Goal: Communication & Community: Share content

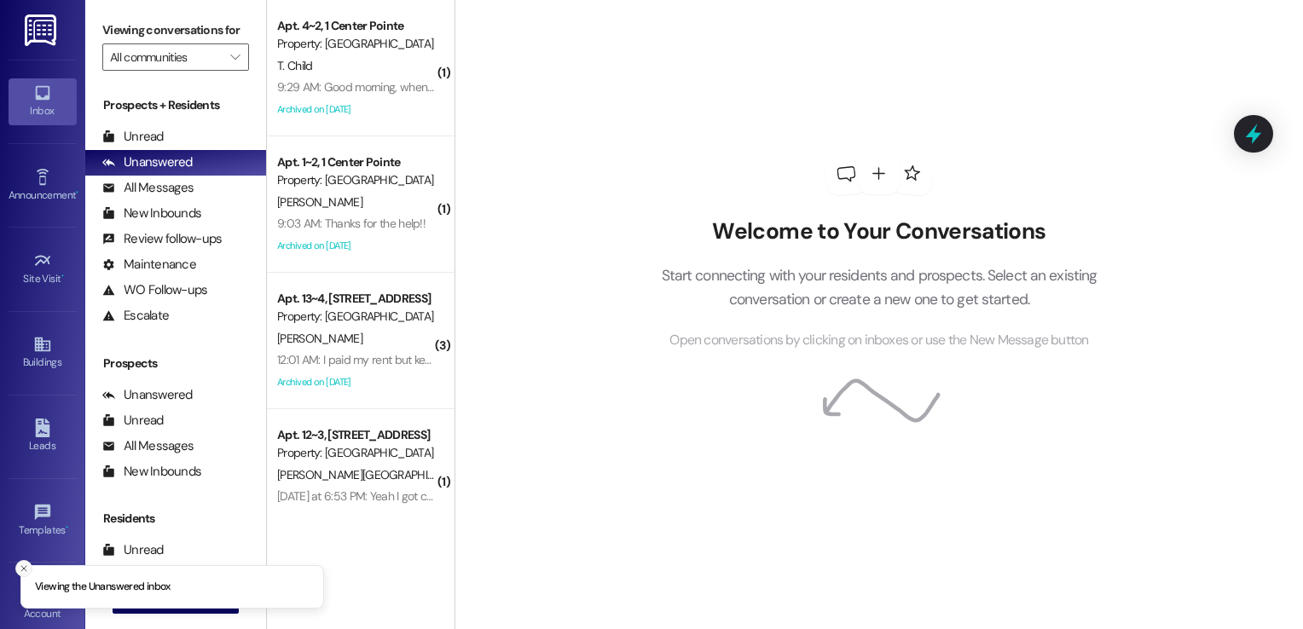
click at [25, 570] on line "Close toast" at bounding box center [23, 568] width 5 height 5
click at [167, 593] on span "New Message" at bounding box center [185, 600] width 70 height 18
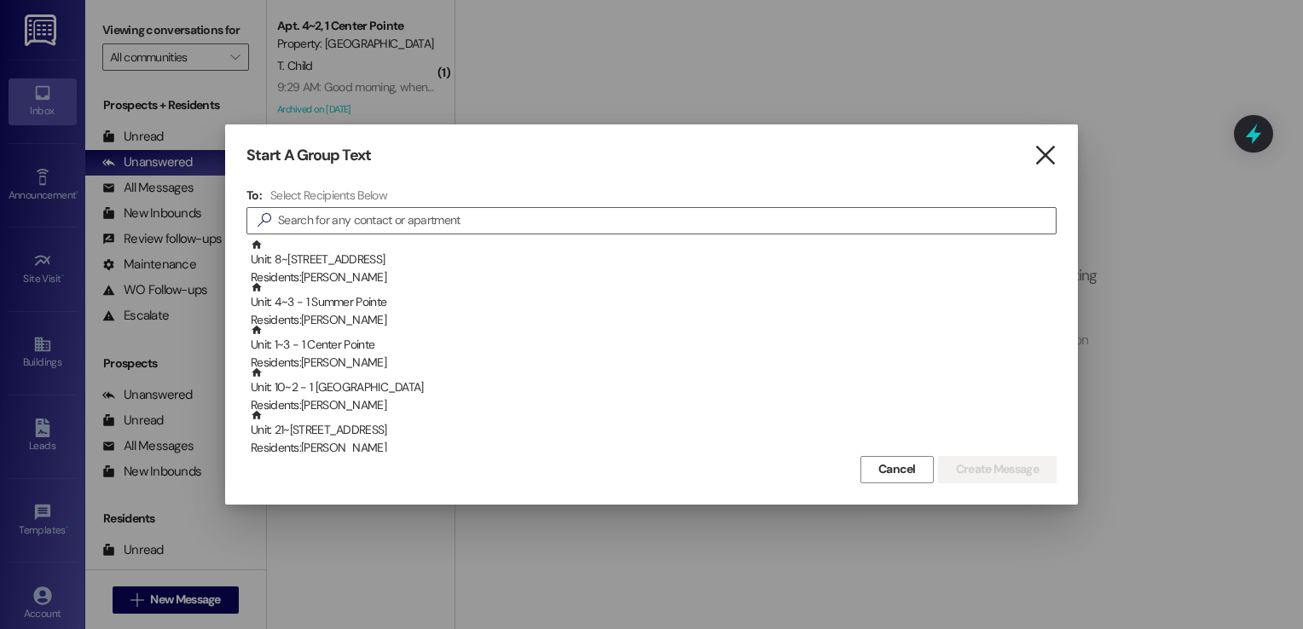
click at [1043, 148] on icon "" at bounding box center [1044, 156] width 23 height 18
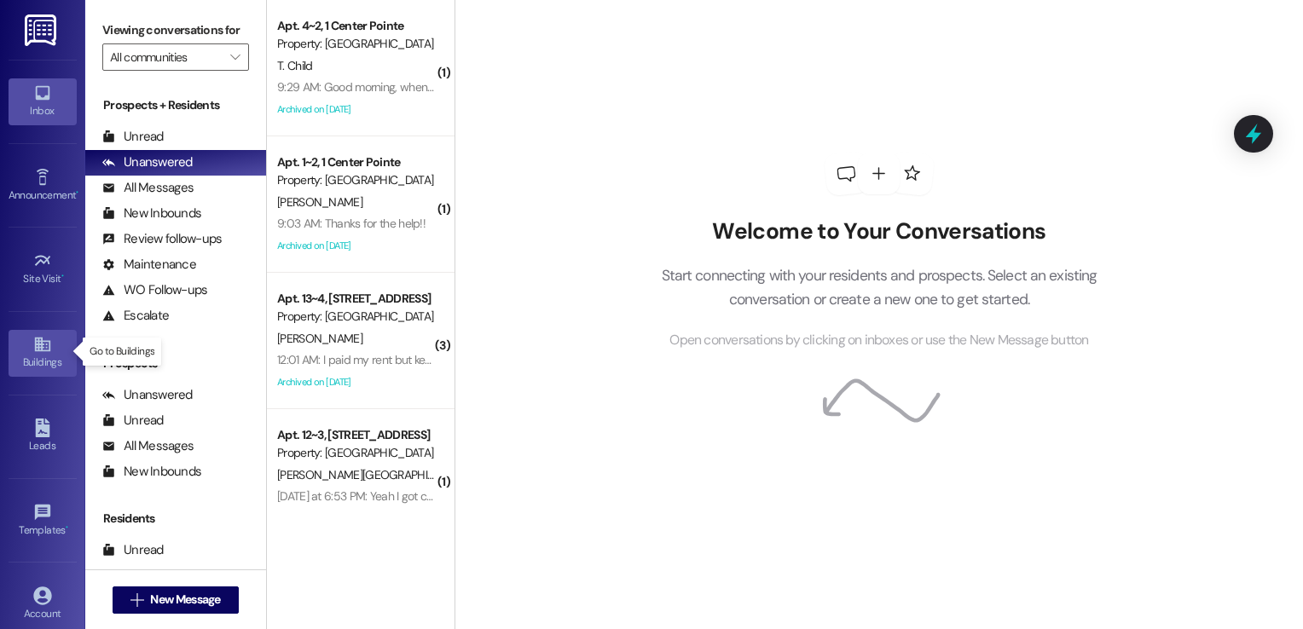
click at [33, 332] on link "Buildings" at bounding box center [43, 353] width 68 height 46
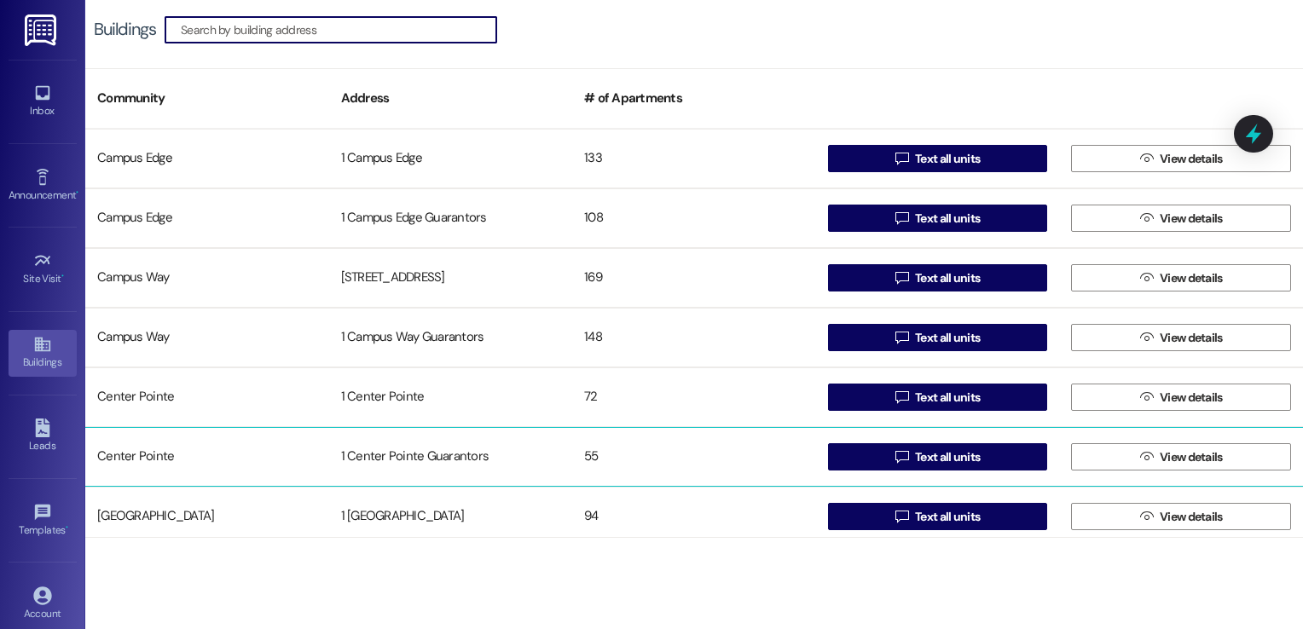
scroll to position [307, 0]
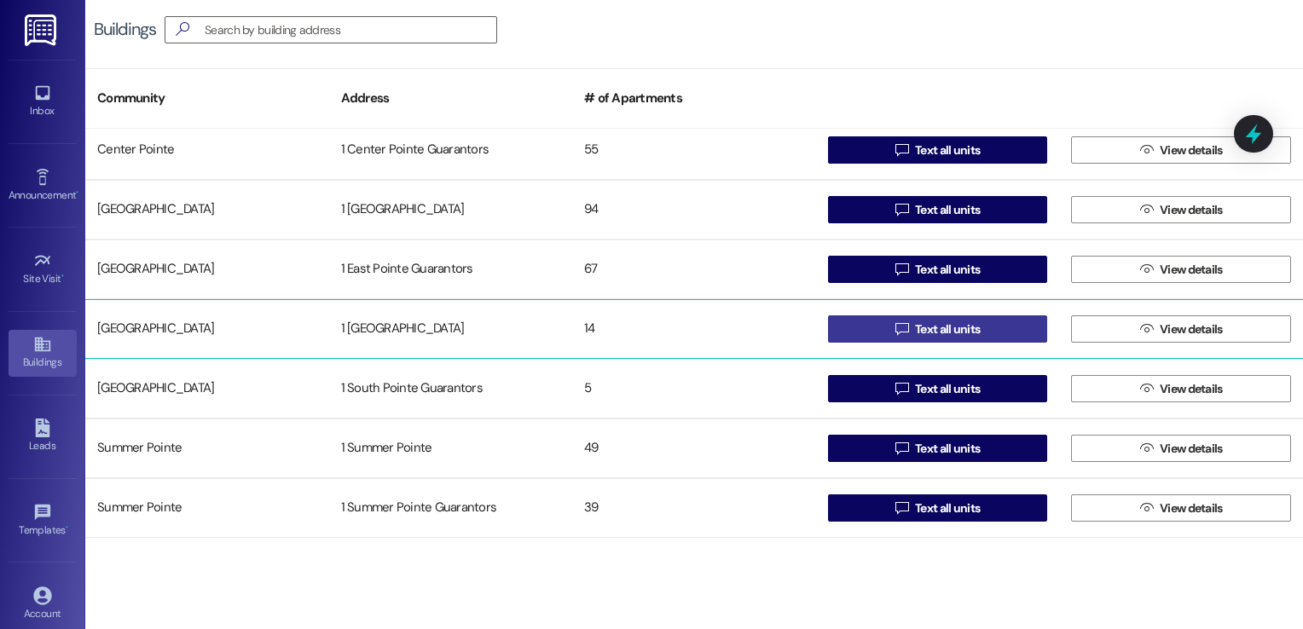
click at [934, 330] on span "Text all units" at bounding box center [947, 330] width 65 height 18
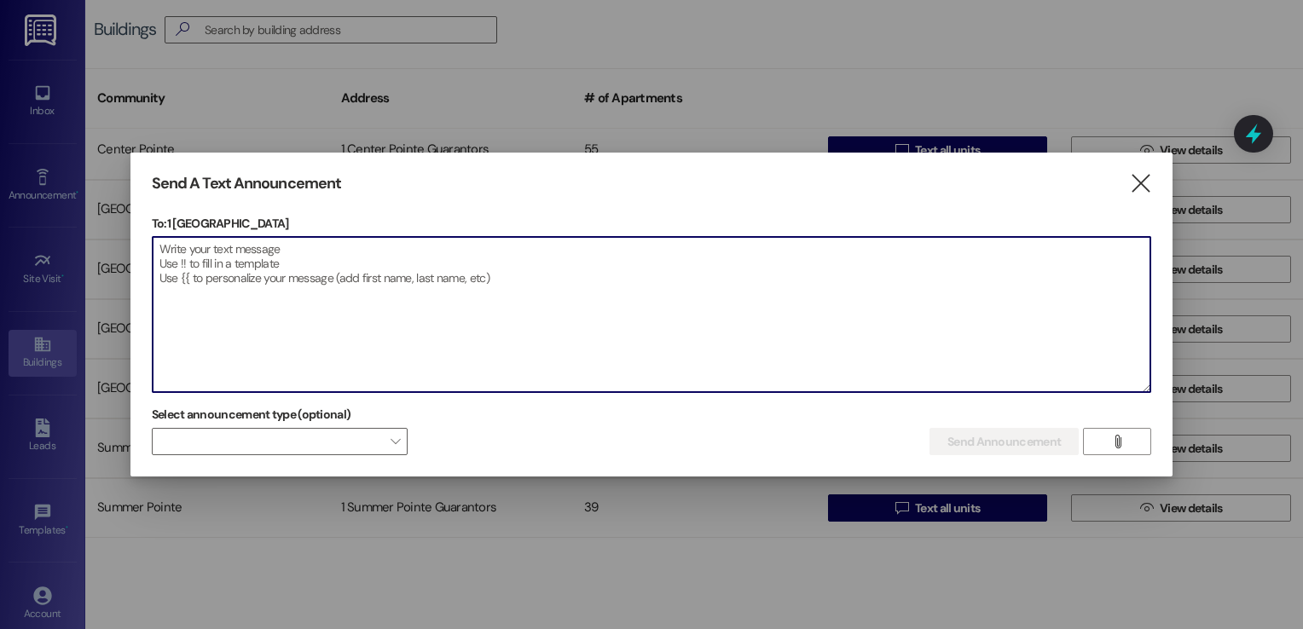
click at [229, 257] on textarea at bounding box center [652, 314] width 998 height 155
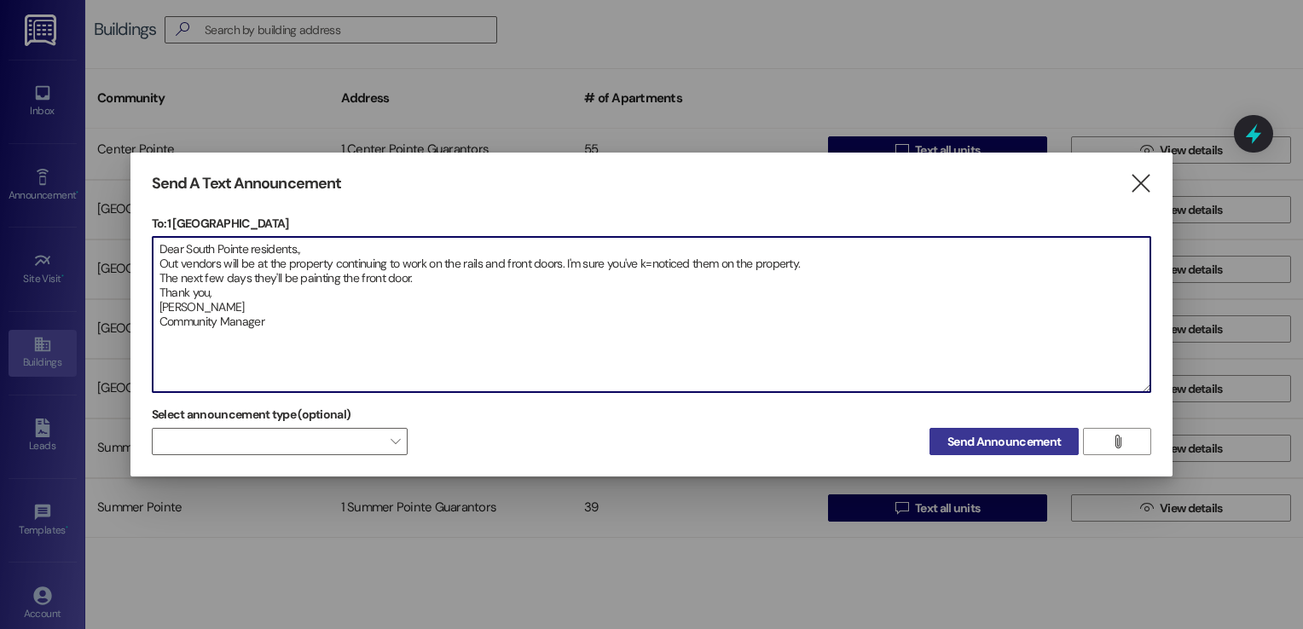
type textarea "Dear South Pointe residents., Out vendors will be at the property continuing to…"
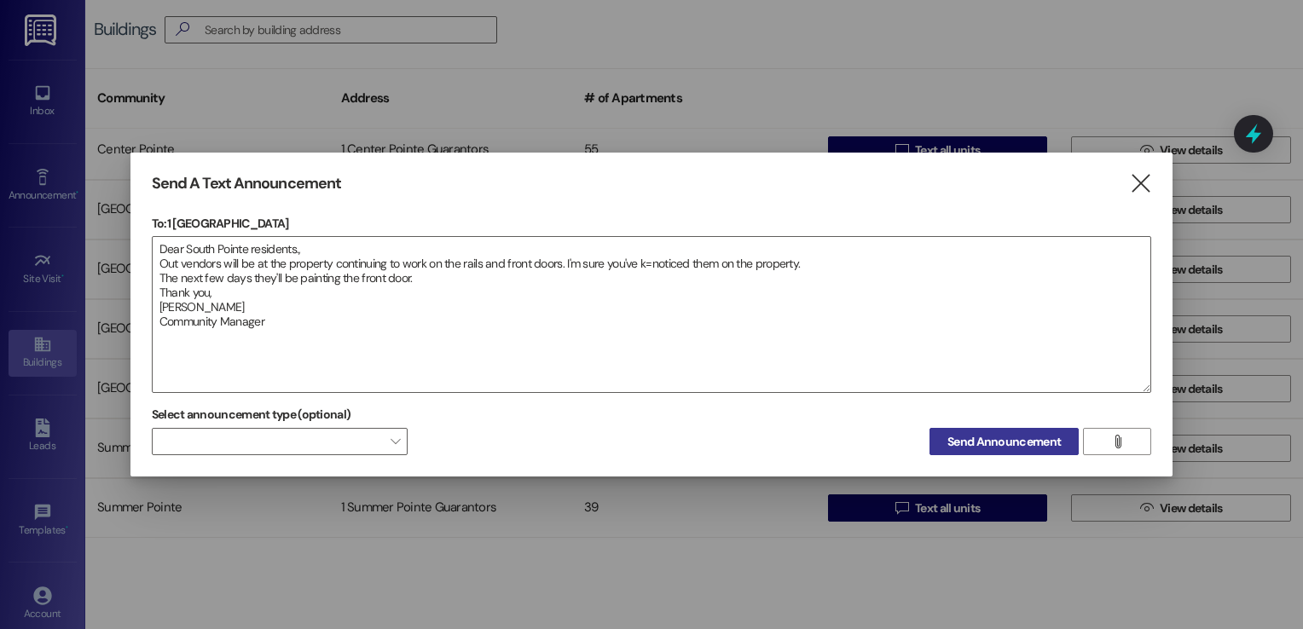
click at [1000, 441] on span "Send Announcement" at bounding box center [1003, 442] width 113 height 18
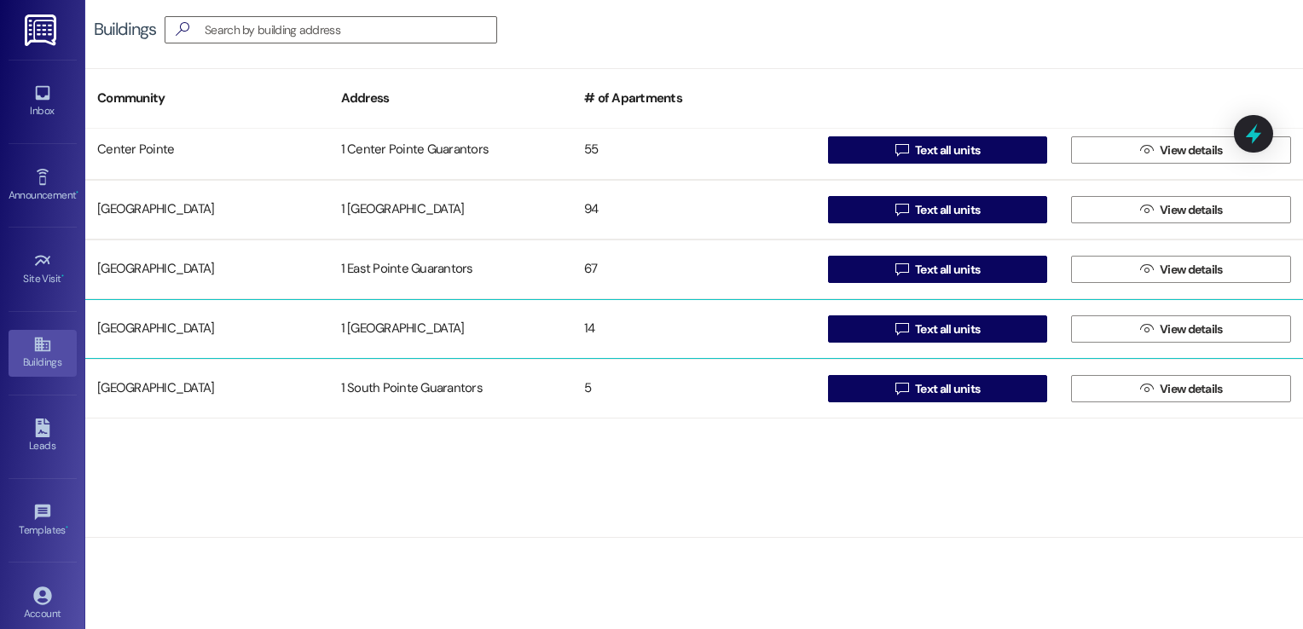
scroll to position [0, 0]
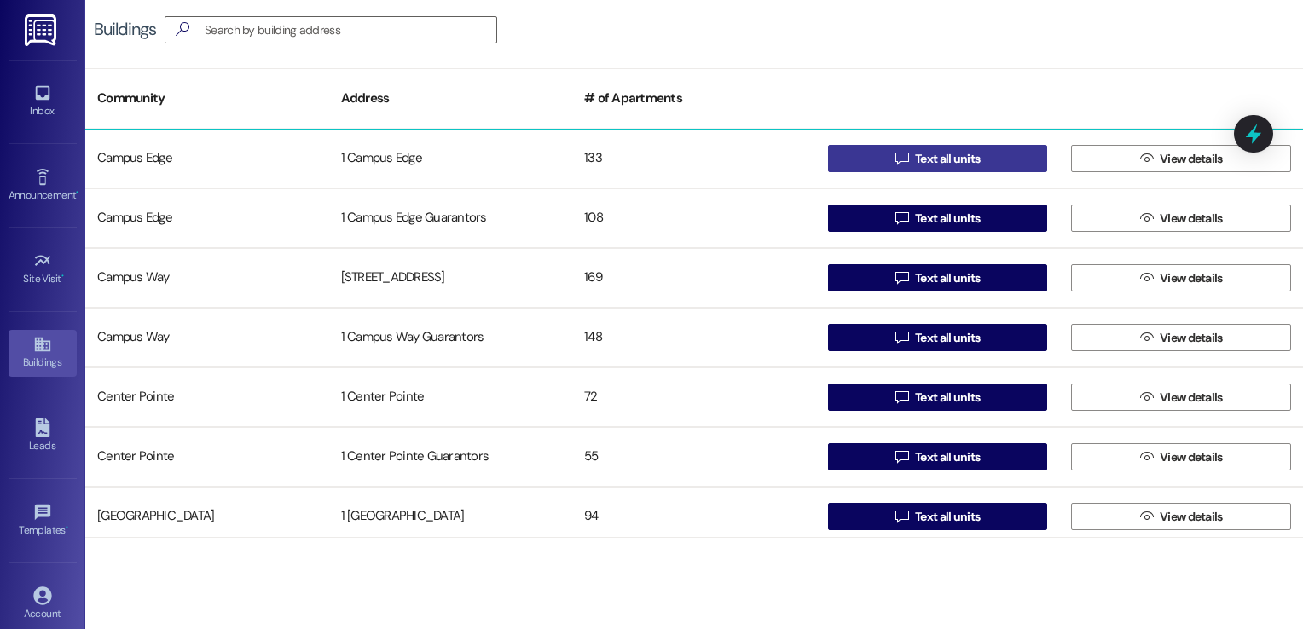
click at [940, 162] on span "Text all units" at bounding box center [947, 159] width 65 height 18
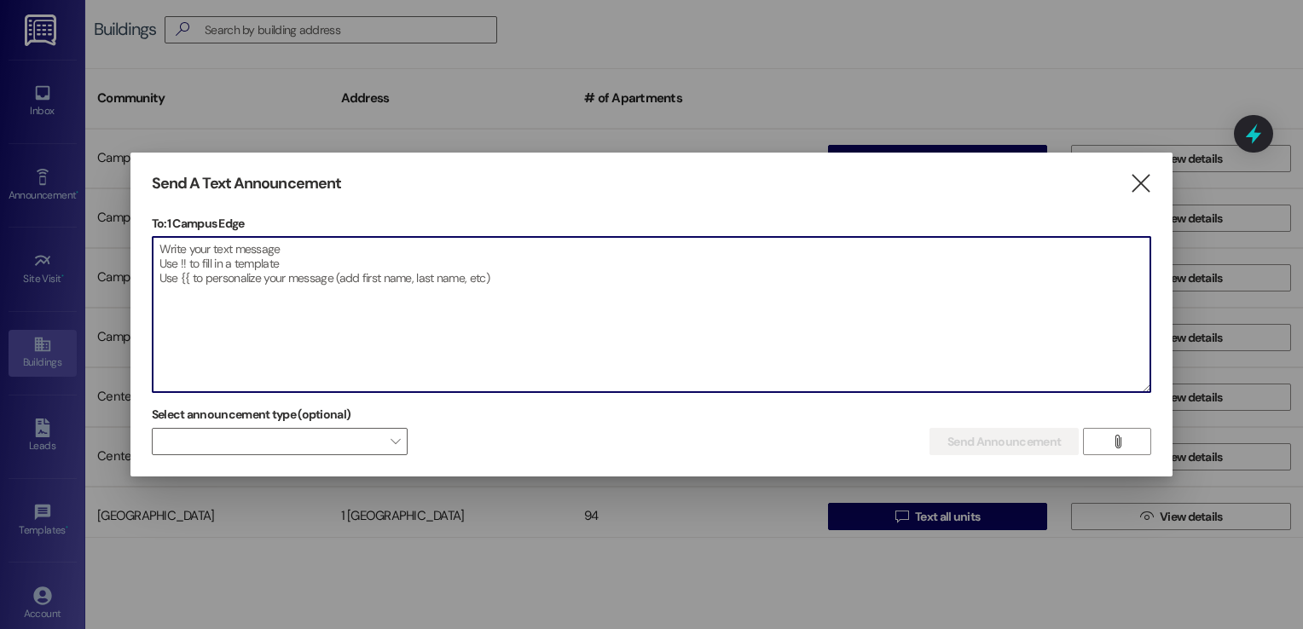
click at [214, 252] on textarea at bounding box center [652, 314] width 998 height 155
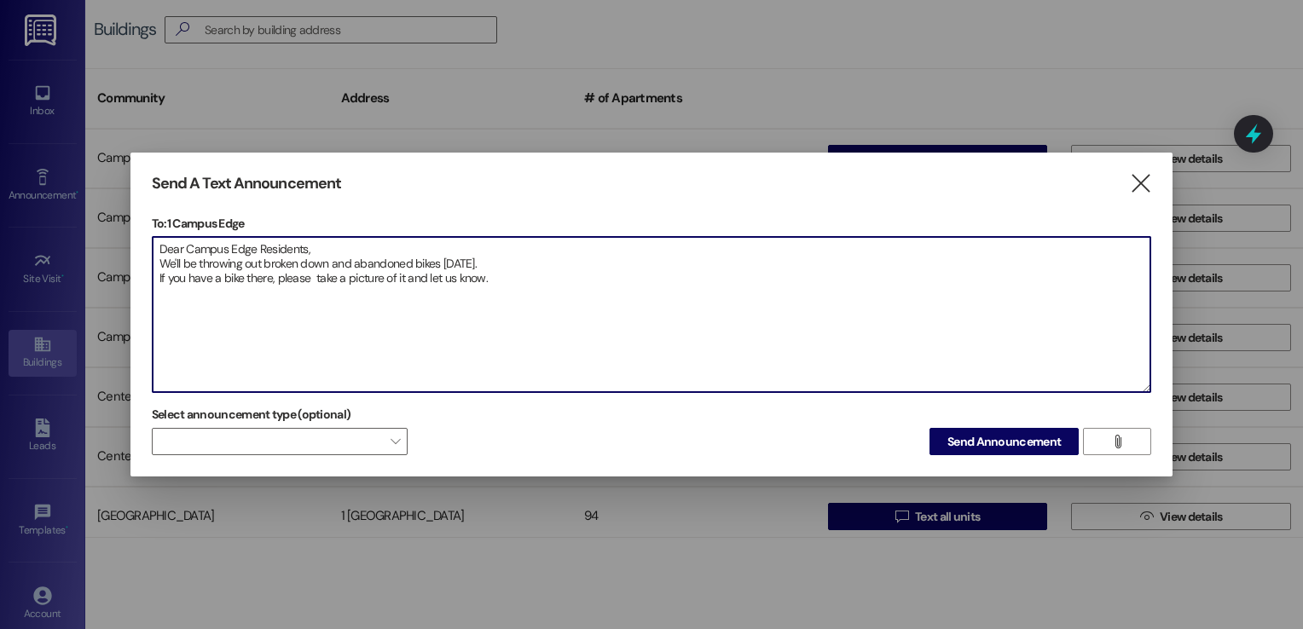
drag, startPoint x: 544, startPoint y: 257, endPoint x: 608, endPoint y: 362, distance: 122.8
click at [608, 362] on textarea "Dear Campus Edge Residents, We'll be throwing out broken down and abandoned bik…" at bounding box center [652, 314] width 998 height 155
click at [607, 359] on textarea "Dear Campus Edge Residents, We'll be throwing out broken down and abandoned bik…" at bounding box center [652, 314] width 998 height 155
click at [527, 347] on textarea "Dear Campus Edge Residents, We'll be throwing out broken down and abandoned bik…" at bounding box center [652, 314] width 998 height 155
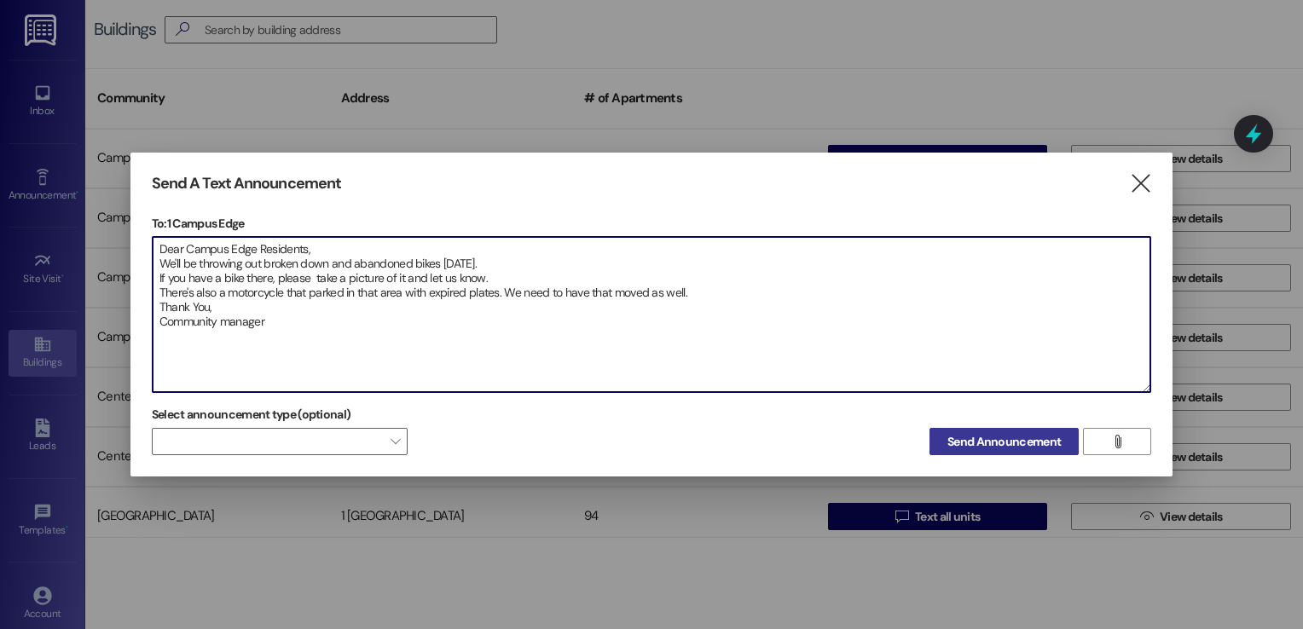
type textarea "Dear Campus Edge Residents, We'll be throwing out broken down and abandoned bik…"
click at [989, 436] on span "Send Announcement" at bounding box center [1003, 442] width 113 height 18
